Goal: Navigation & Orientation: Find specific page/section

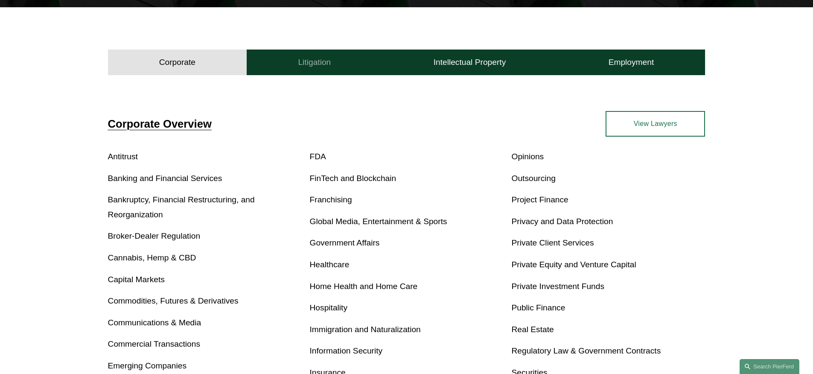
scroll to position [248, 0]
click at [312, 61] on h4 "Litigation" at bounding box center [314, 62] width 33 height 10
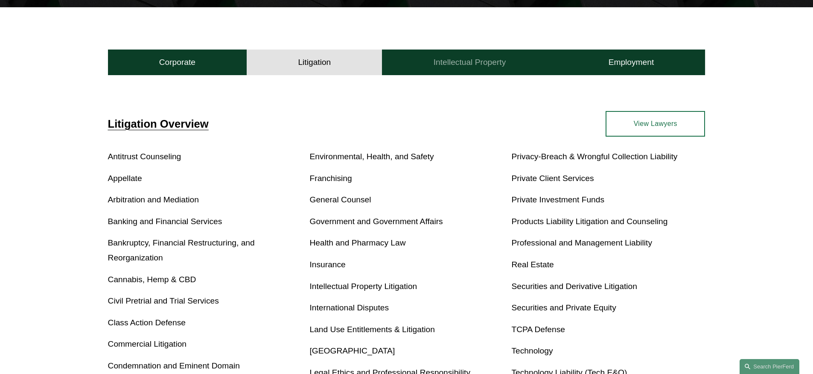
click at [487, 62] on h4 "Intellectual Property" at bounding box center [469, 62] width 73 height 10
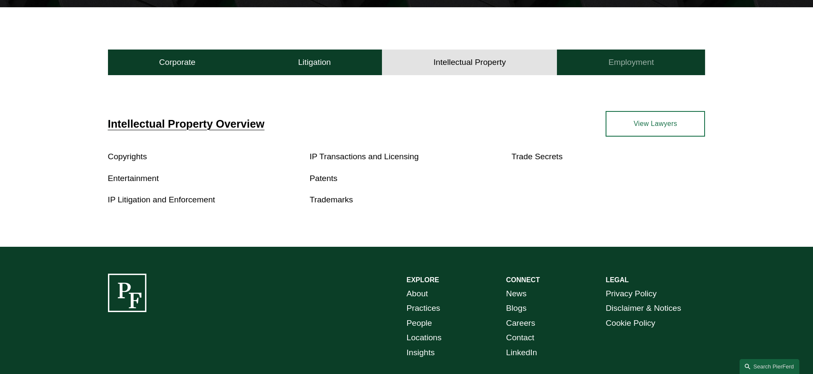
drag, startPoint x: 622, startPoint y: 59, endPoint x: 519, endPoint y: 64, distance: 103.4
click at [622, 58] on h4 "Employment" at bounding box center [631, 62] width 46 height 10
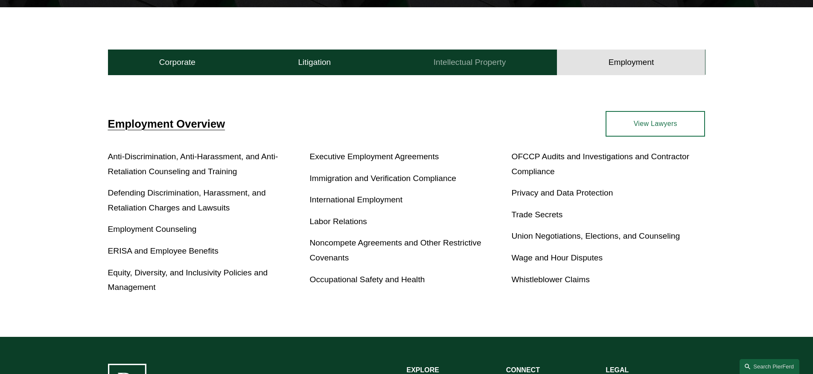
click at [477, 66] on h4 "Intellectual Property" at bounding box center [469, 62] width 73 height 10
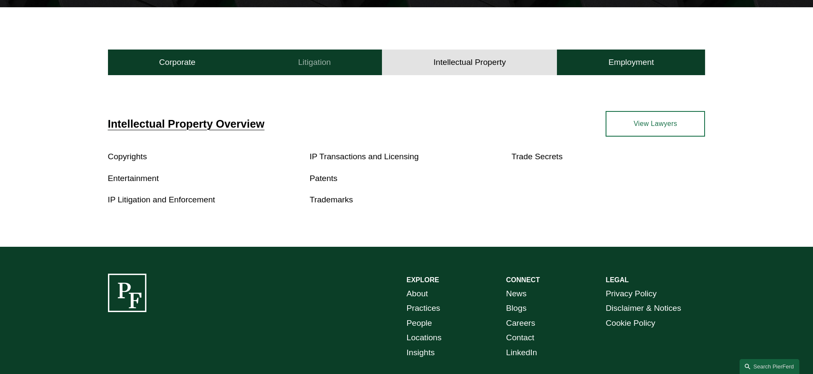
click at [308, 62] on h4 "Litigation" at bounding box center [314, 62] width 33 height 10
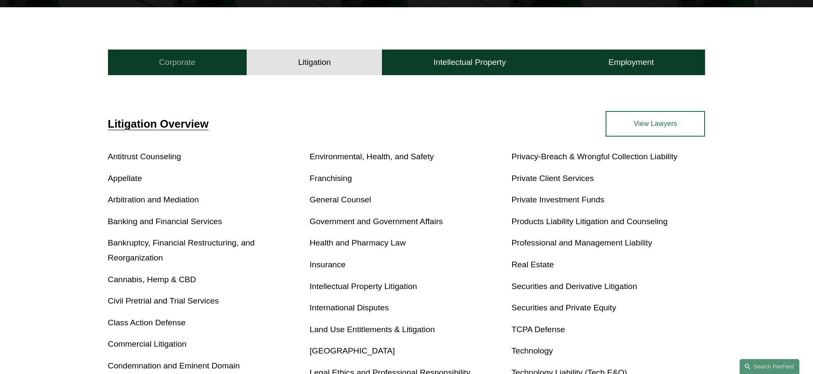
click at [174, 64] on h4 "Corporate" at bounding box center [177, 62] width 36 height 10
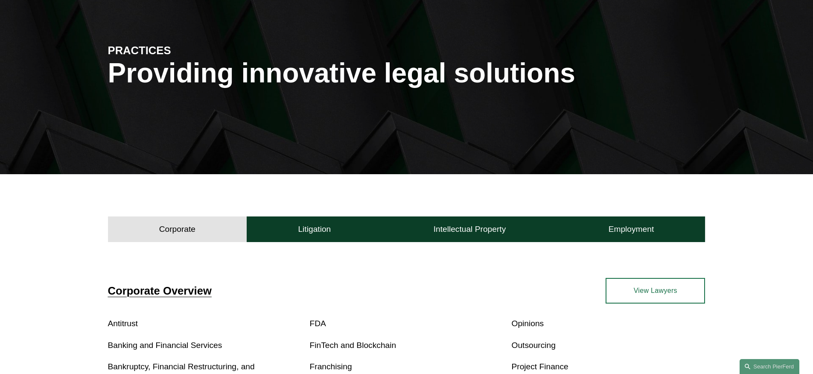
scroll to position [276, 0]
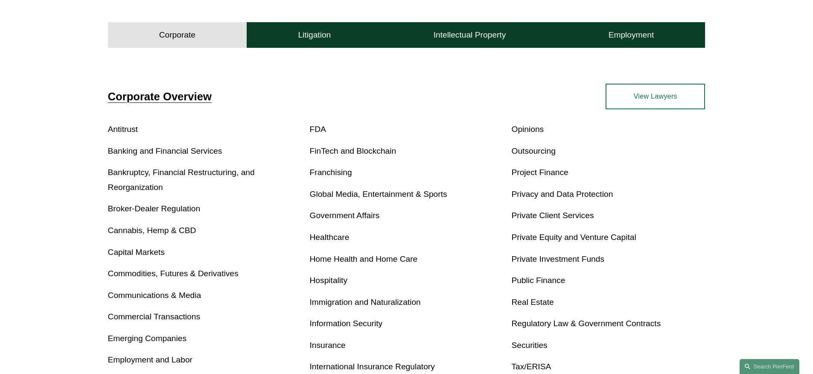
click at [133, 252] on link "Capital Markets" at bounding box center [136, 251] width 57 height 9
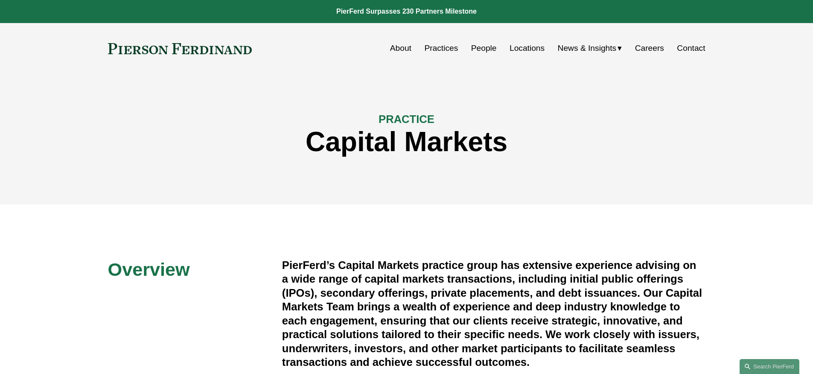
click at [477, 50] on link "People" at bounding box center [484, 48] width 26 height 16
